Goal: Task Accomplishment & Management: Use online tool/utility

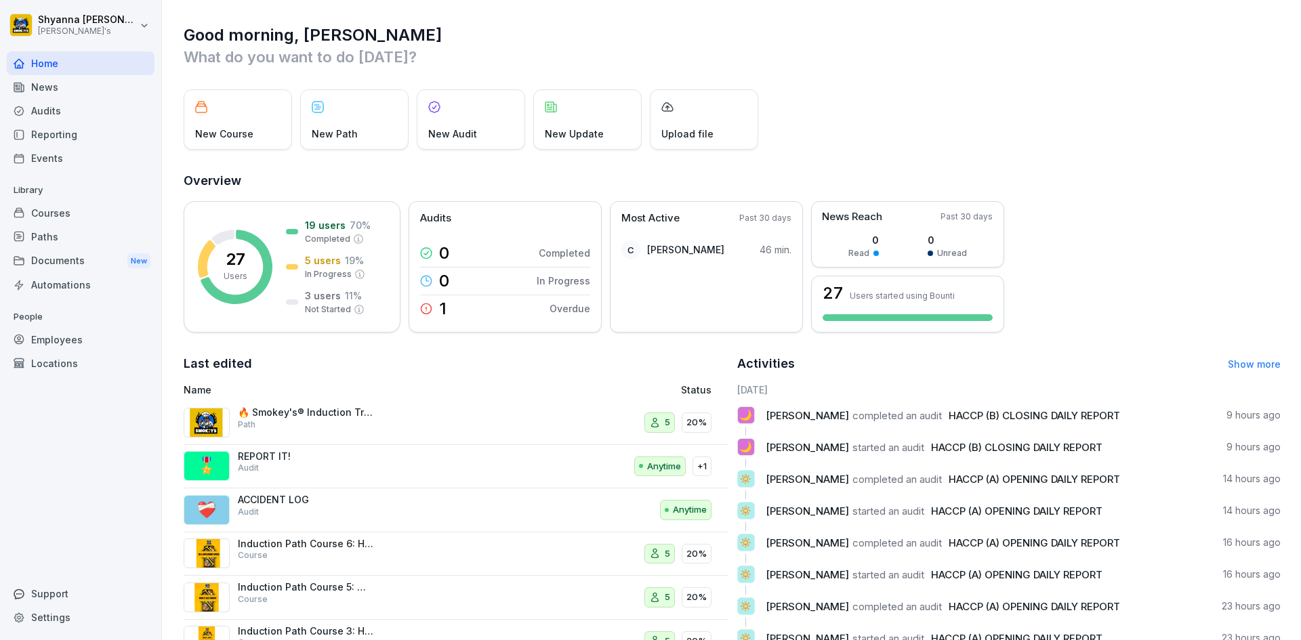
click at [58, 117] on div "Audits" at bounding box center [81, 111] width 148 height 24
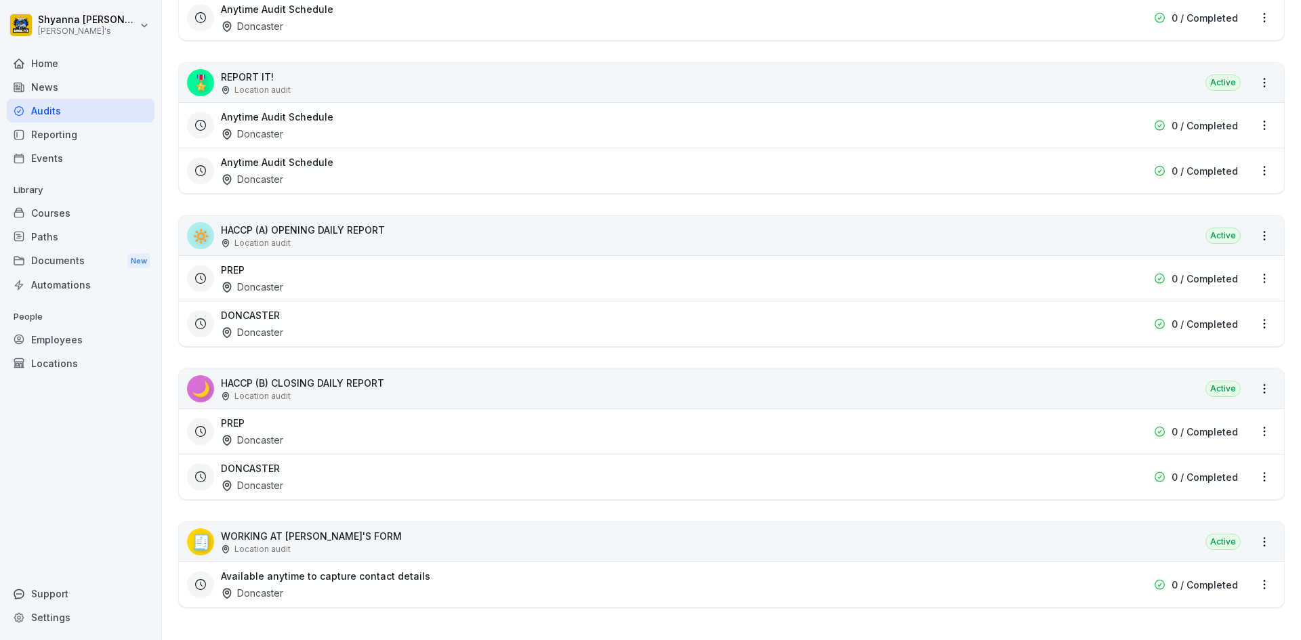
scroll to position [424, 0]
click at [317, 462] on div "DONCASTER Doncaster" at bounding box center [645, 477] width 848 height 31
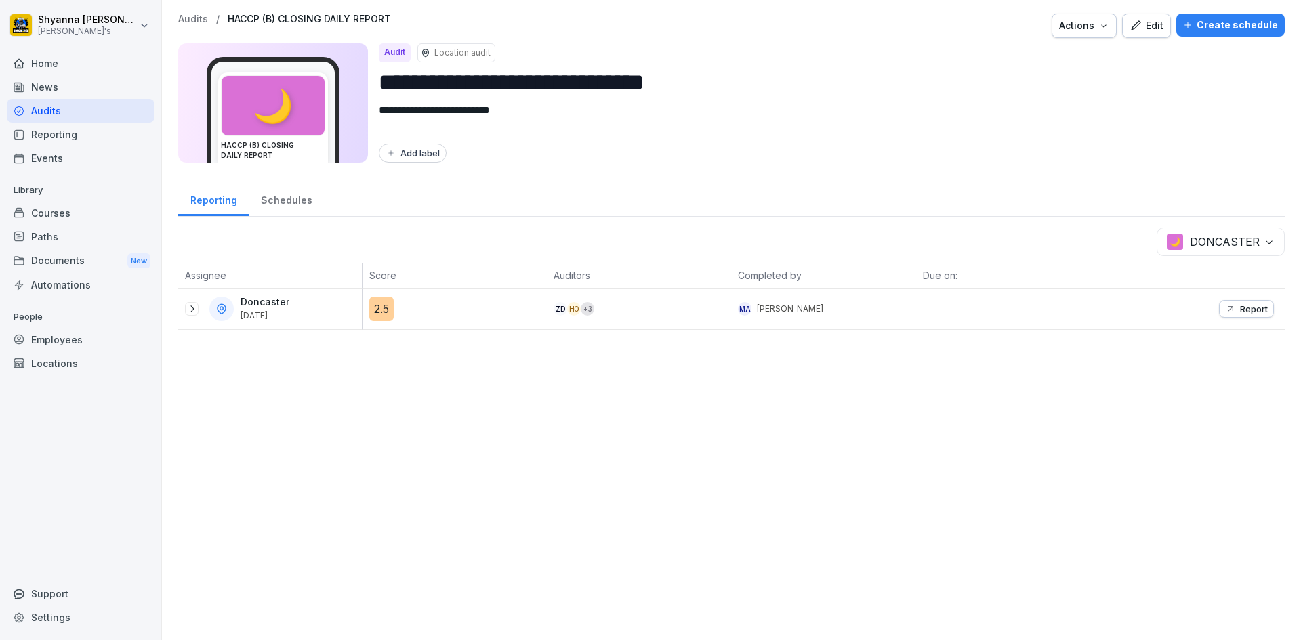
click at [1227, 306] on div "Report" at bounding box center [1246, 309] width 43 height 11
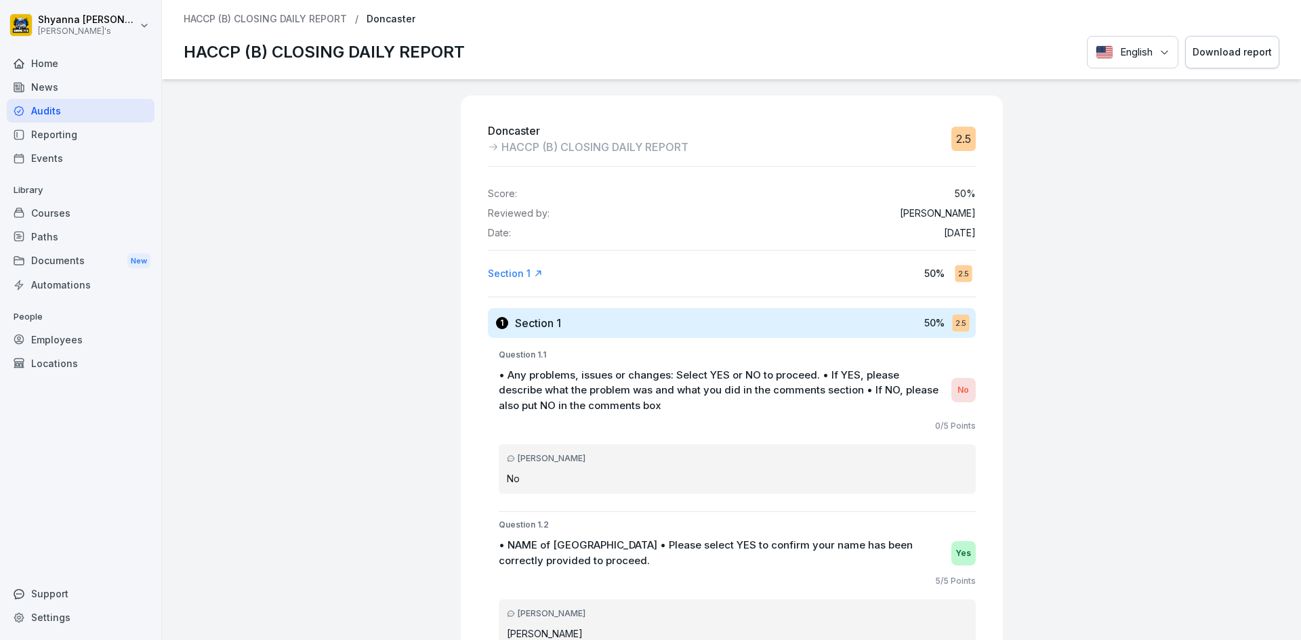
click at [1230, 47] on div "Download report" at bounding box center [1232, 52] width 79 height 15
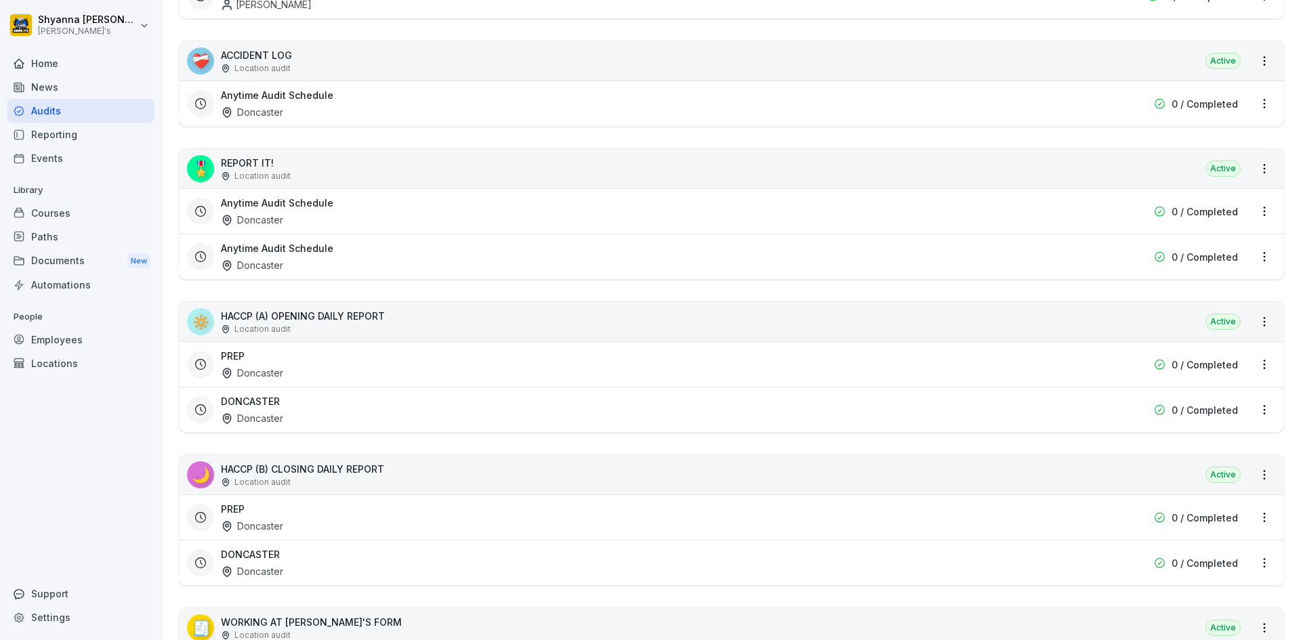
scroll to position [424, 0]
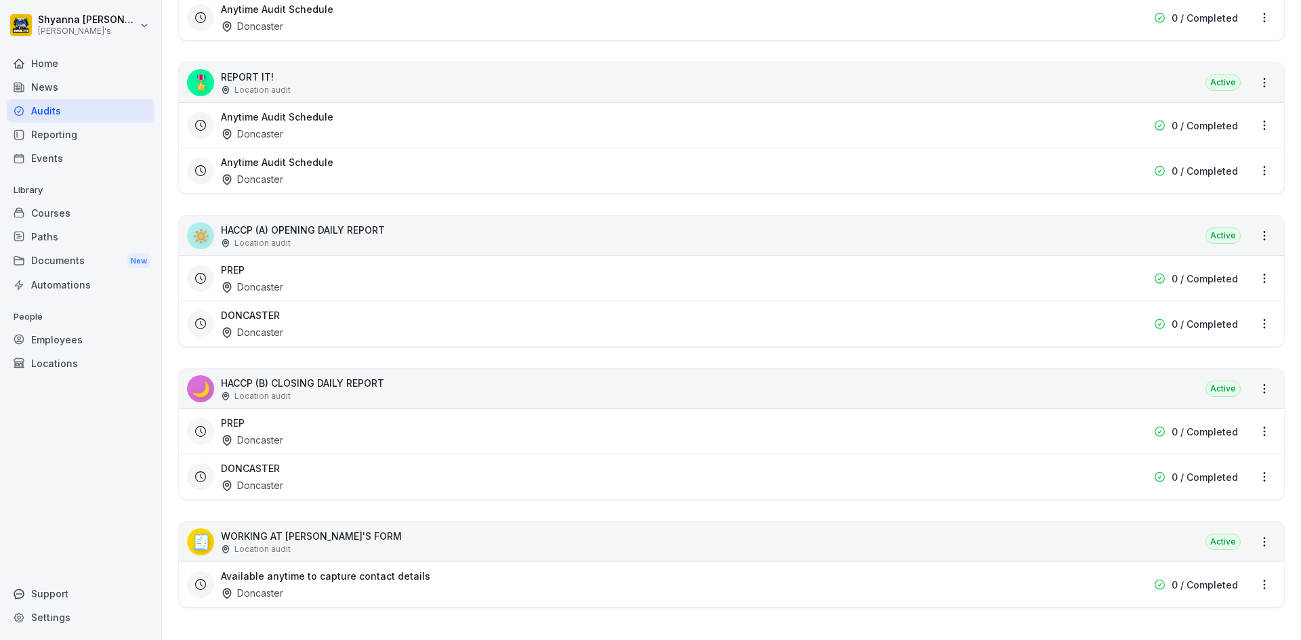
click at [259, 462] on h3 "DONCASTER" at bounding box center [250, 469] width 59 height 14
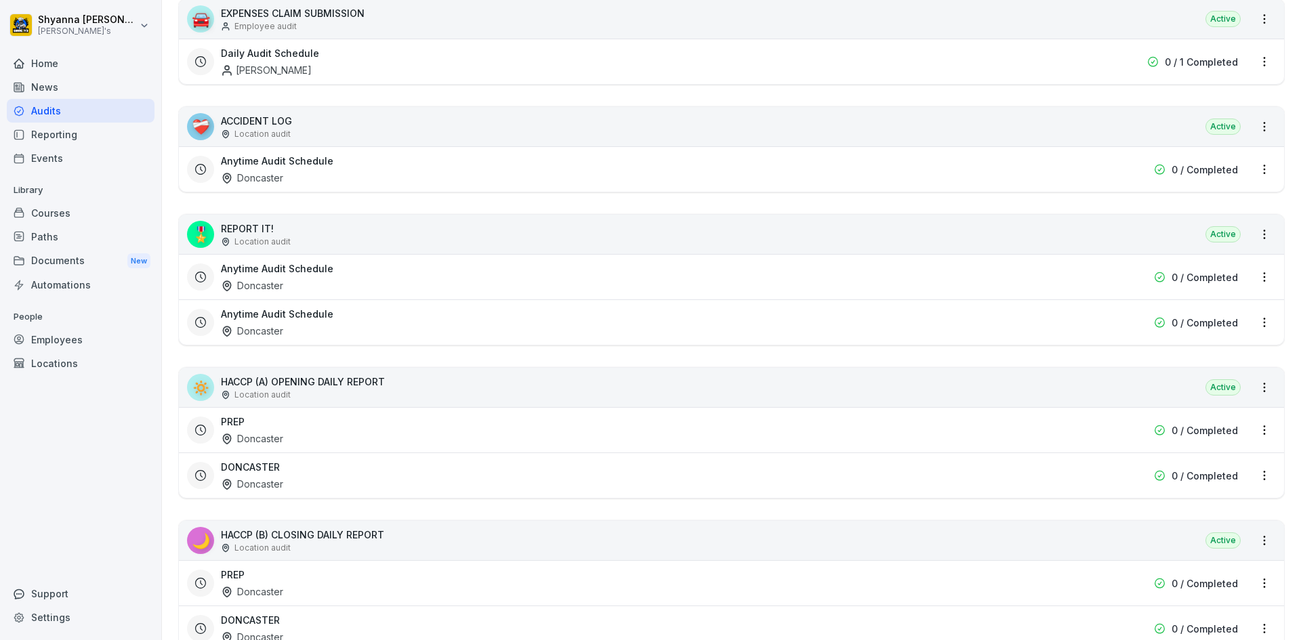
scroll to position [339, 0]
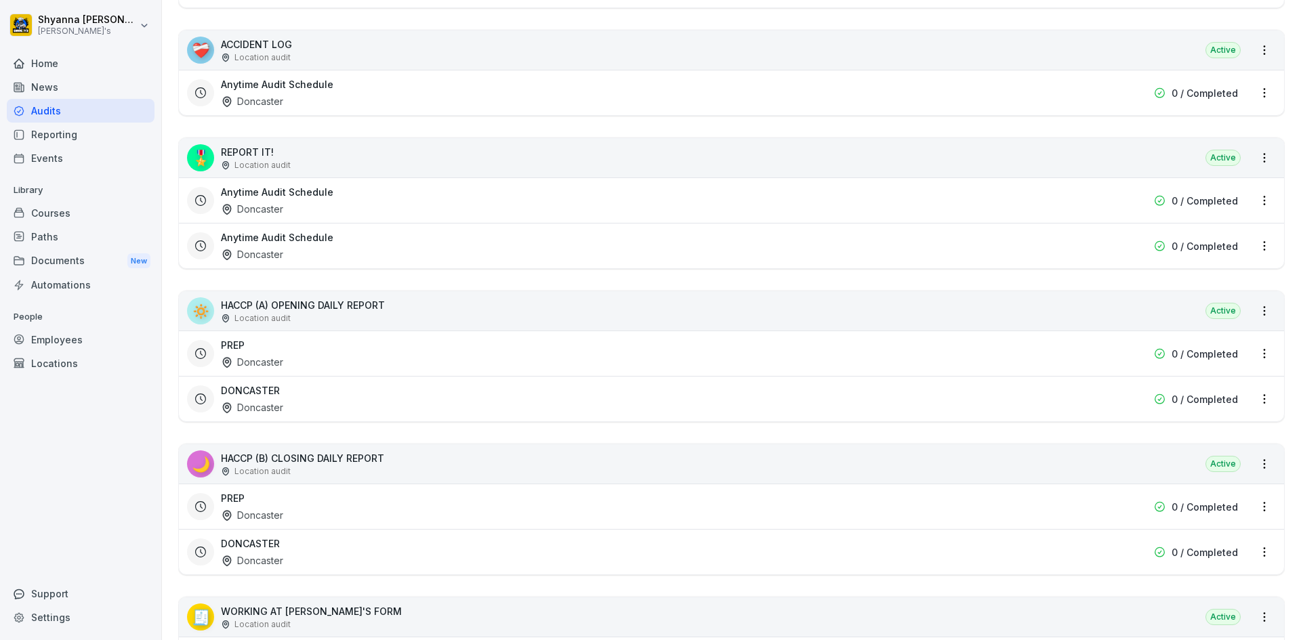
click at [420, 506] on div "PREP Doncaster" at bounding box center [645, 506] width 848 height 31
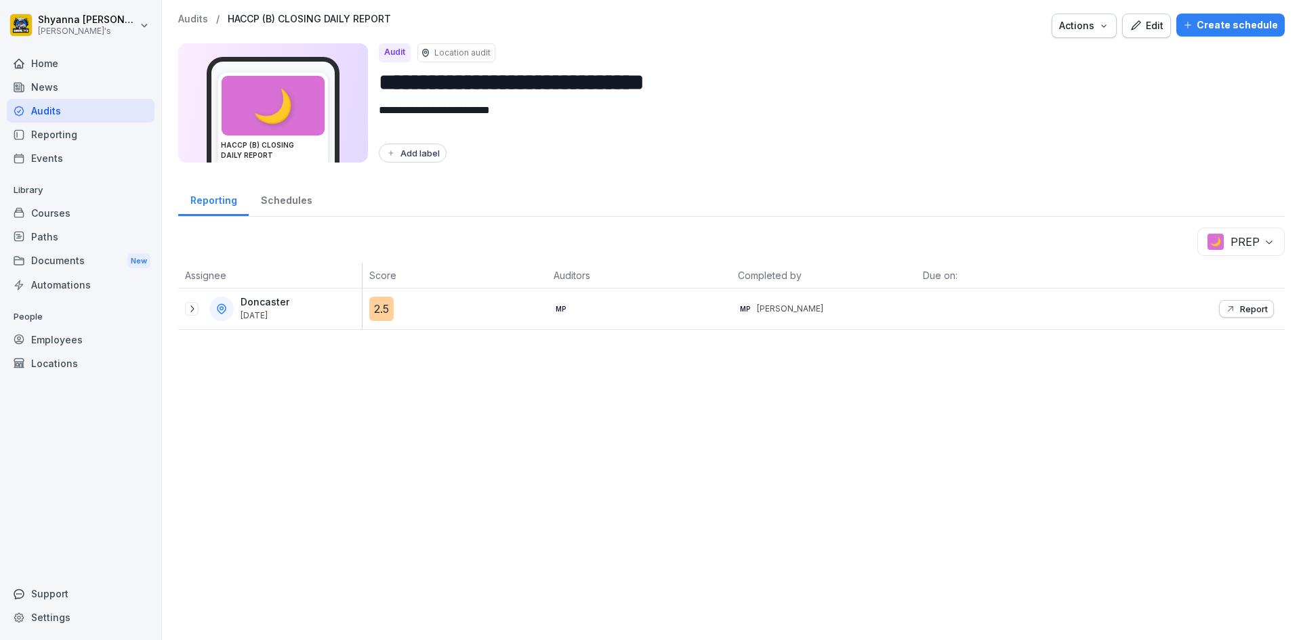
click at [188, 304] on icon at bounding box center [191, 309] width 11 height 11
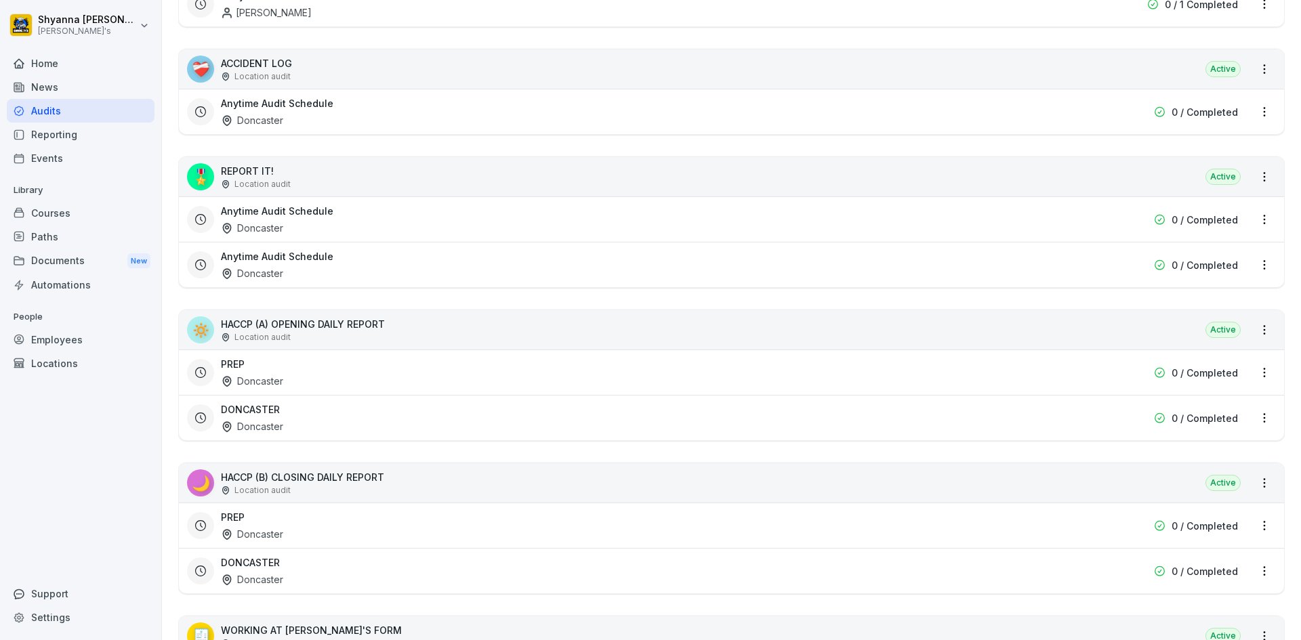
scroll to position [339, 0]
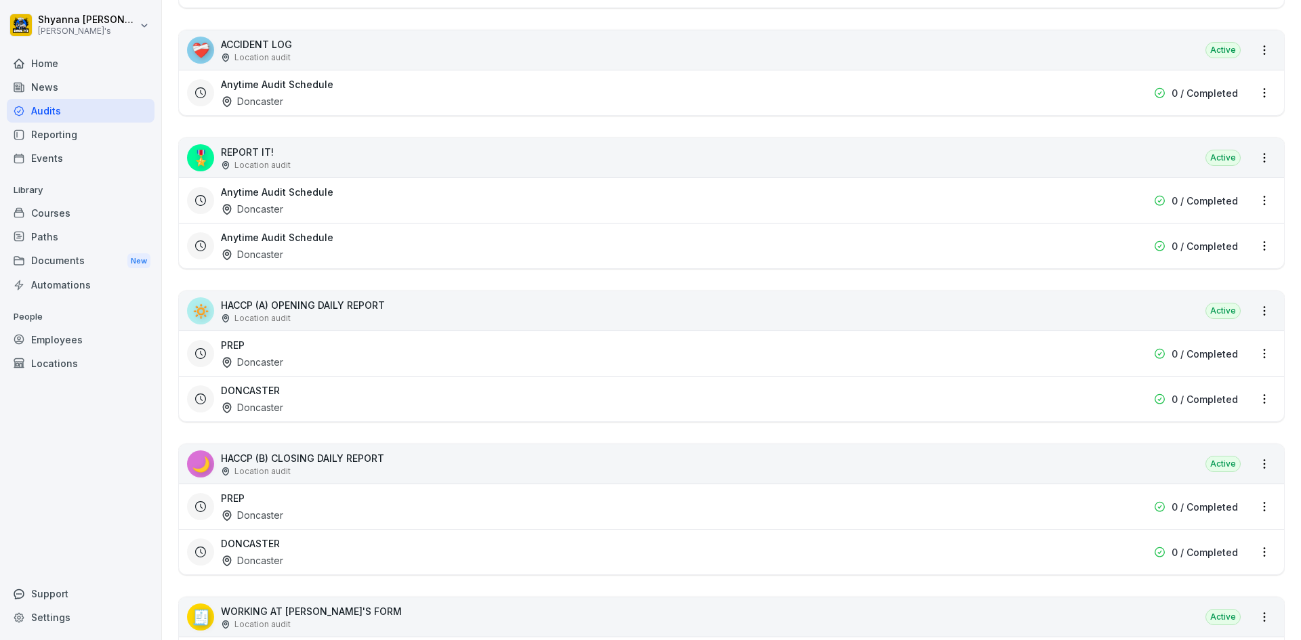
click at [300, 384] on div "DONCASTER Doncaster" at bounding box center [645, 399] width 848 height 31
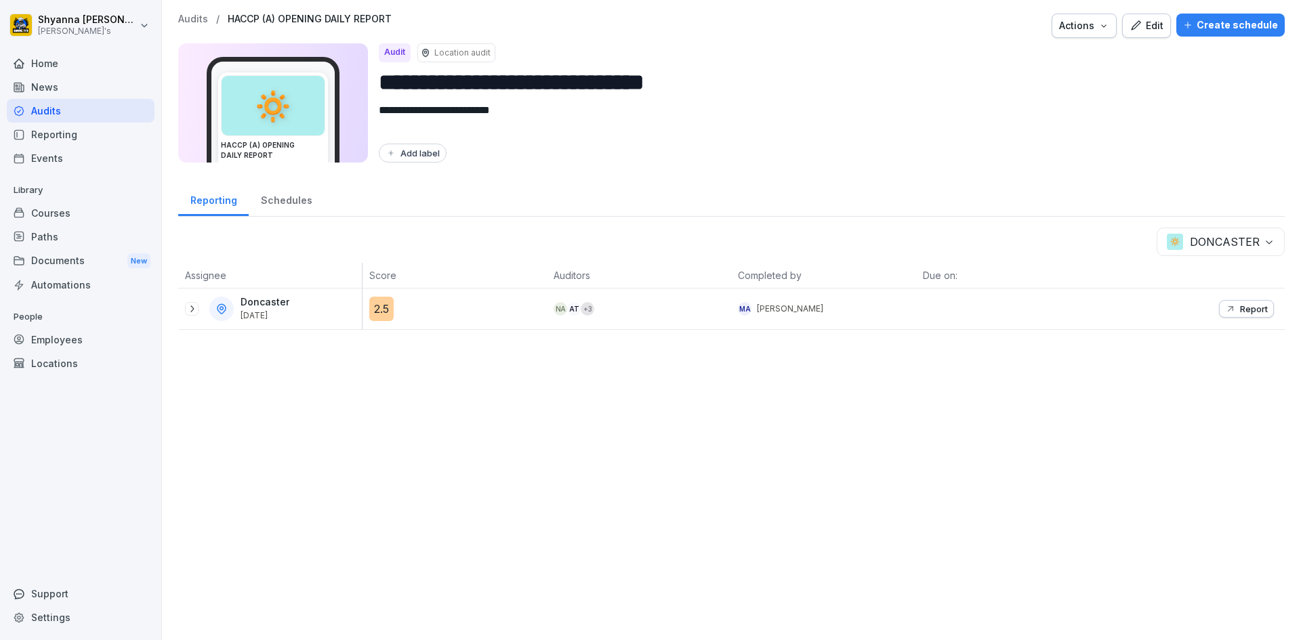
click at [1225, 308] on icon "button" at bounding box center [1230, 309] width 11 height 11
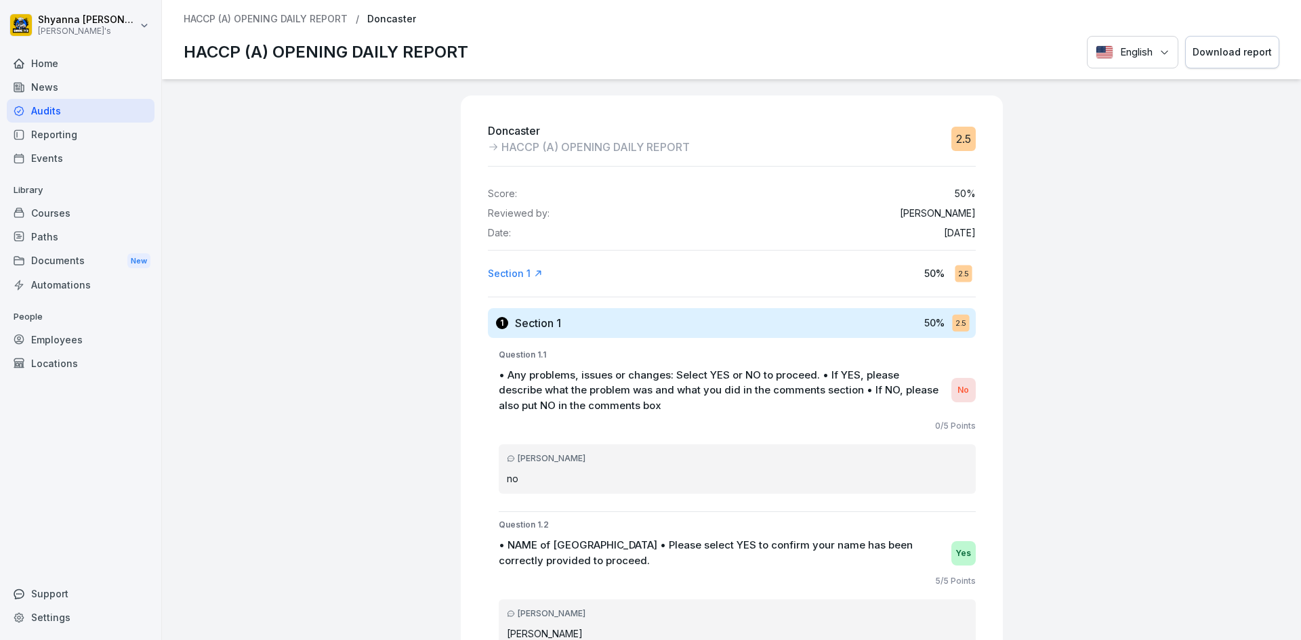
click at [1204, 39] on button "Download report" at bounding box center [1232, 52] width 94 height 33
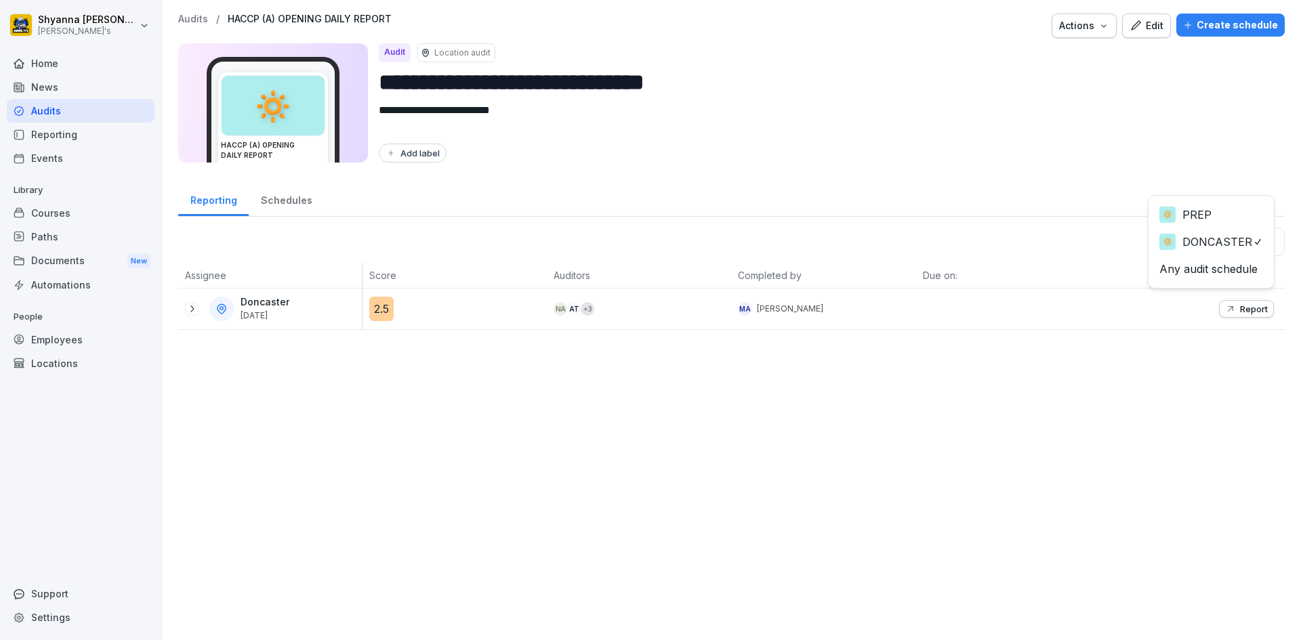
click at [1208, 232] on body "**********" at bounding box center [650, 320] width 1301 height 640
click at [1225, 310] on icon "button" at bounding box center [1230, 309] width 11 height 11
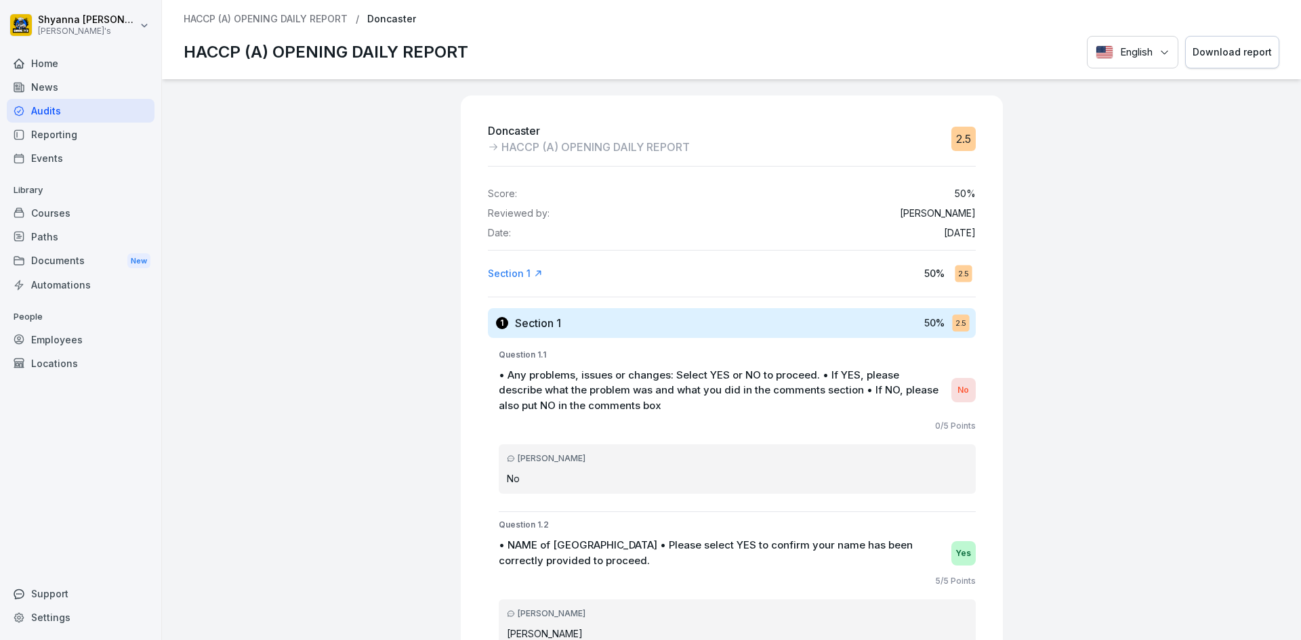
click at [1202, 56] on div "Download report" at bounding box center [1232, 52] width 79 height 15
